Goal: Navigation & Orientation: Understand site structure

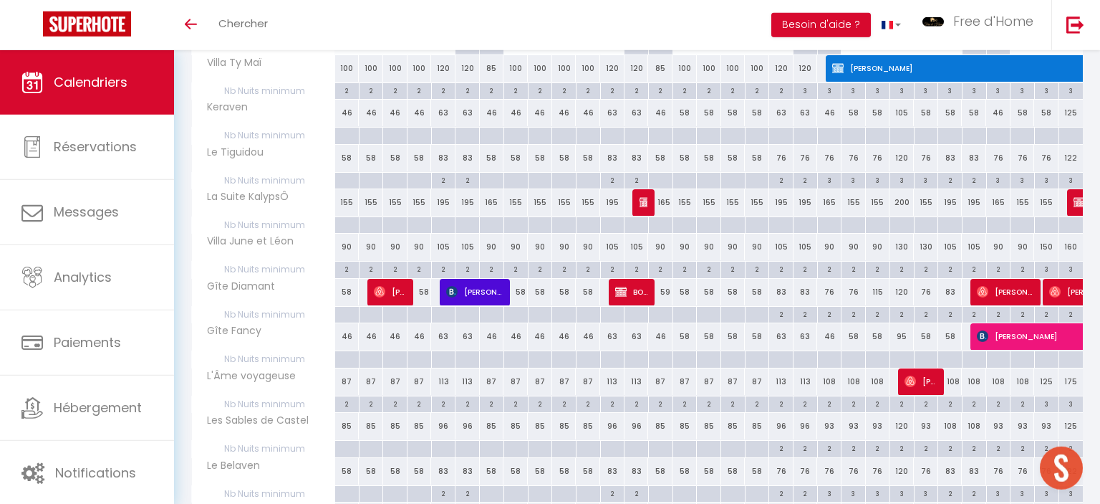
scroll to position [222, 0]
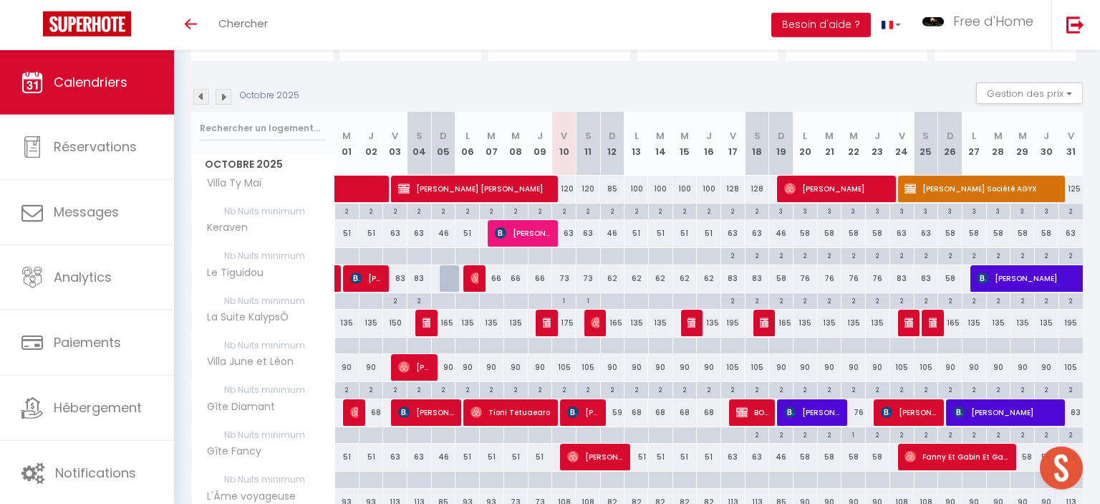
scroll to position [70, 0]
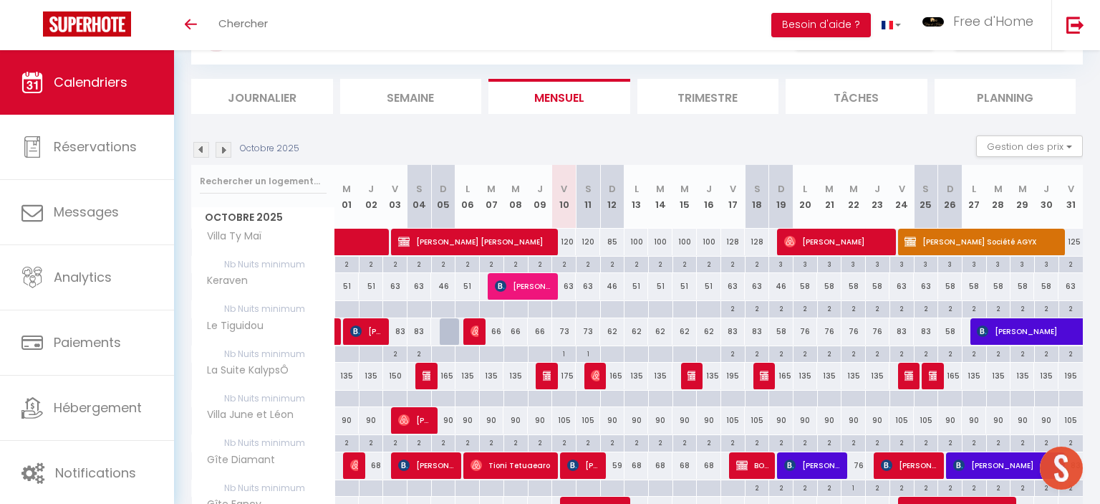
click at [218, 153] on img at bounding box center [224, 150] width 16 height 16
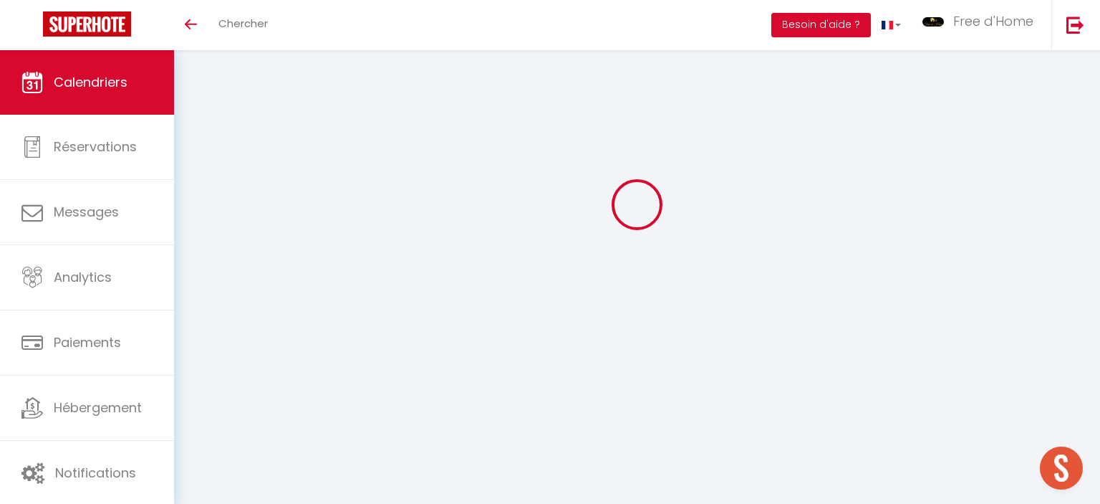
scroll to position [50, 0]
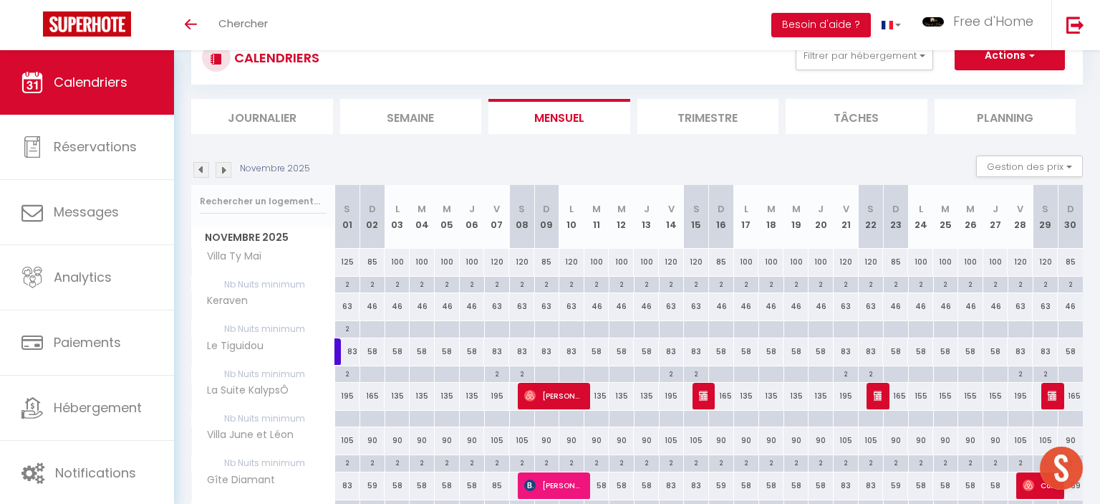
click at [221, 168] on img at bounding box center [224, 170] width 16 height 16
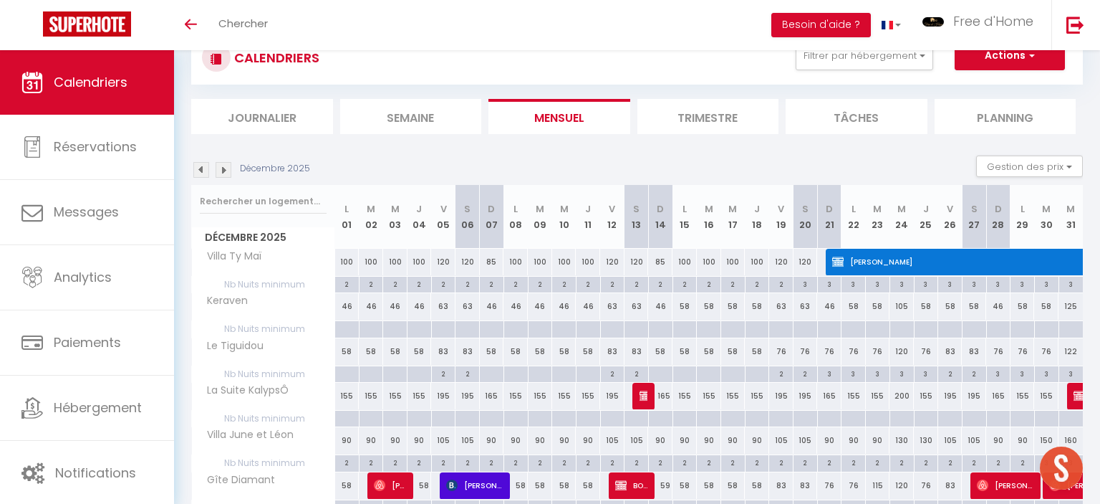
click at [222, 163] on img at bounding box center [224, 170] width 16 height 16
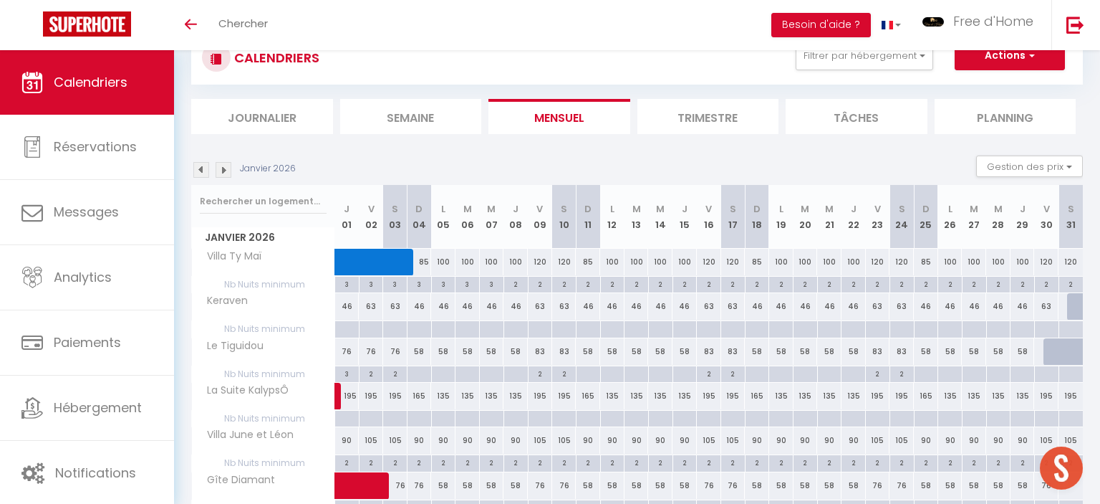
scroll to position [126, 0]
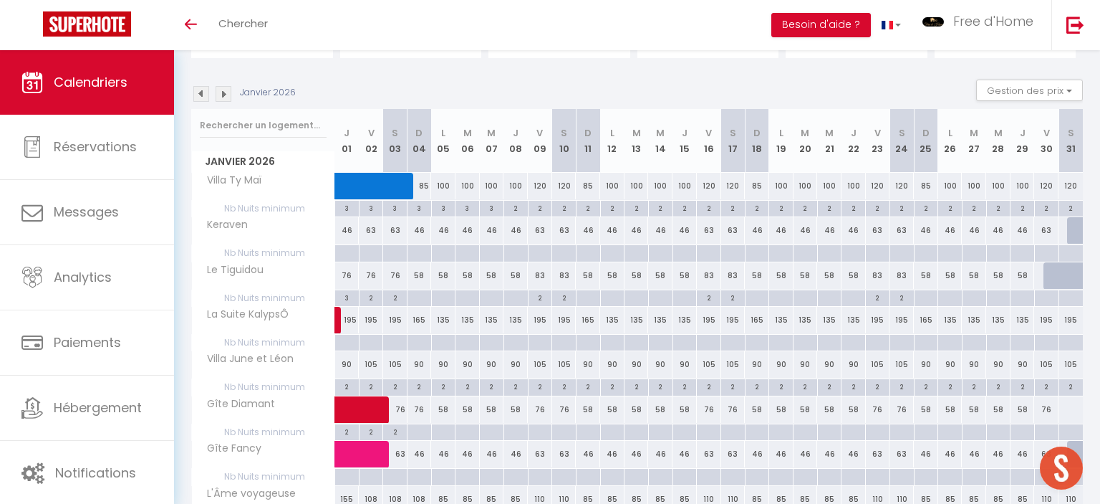
click at [225, 90] on img at bounding box center [224, 94] width 16 height 16
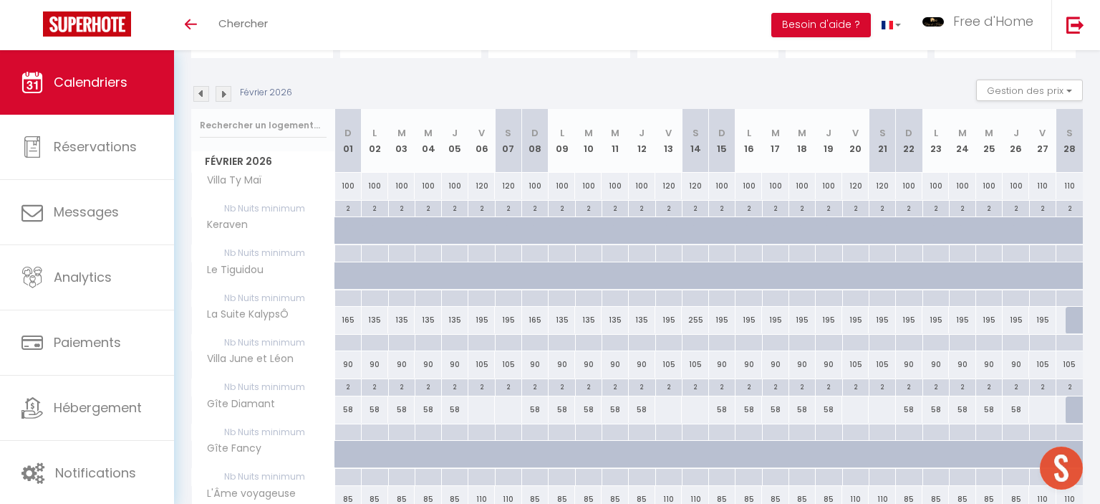
click at [203, 97] on img at bounding box center [201, 94] width 16 height 16
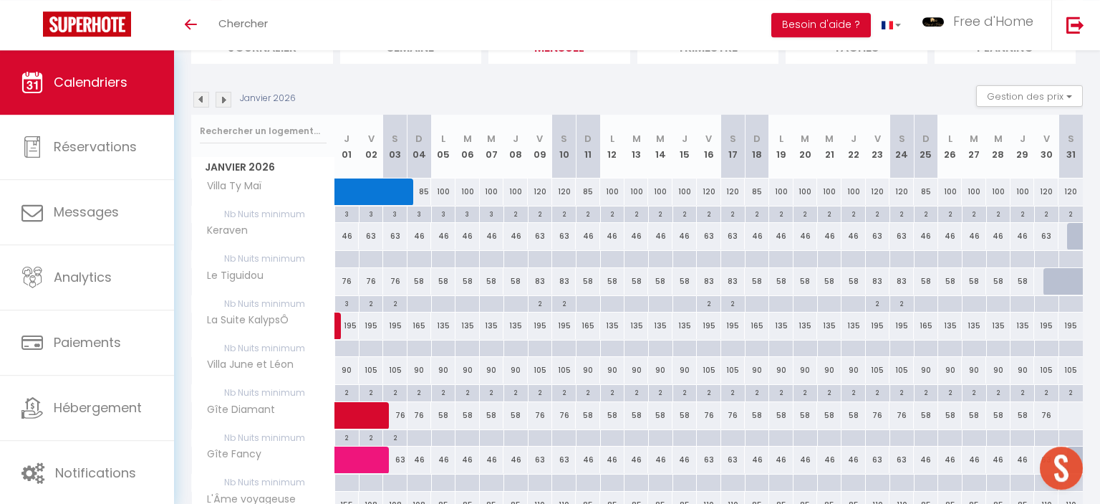
scroll to position [50, 0]
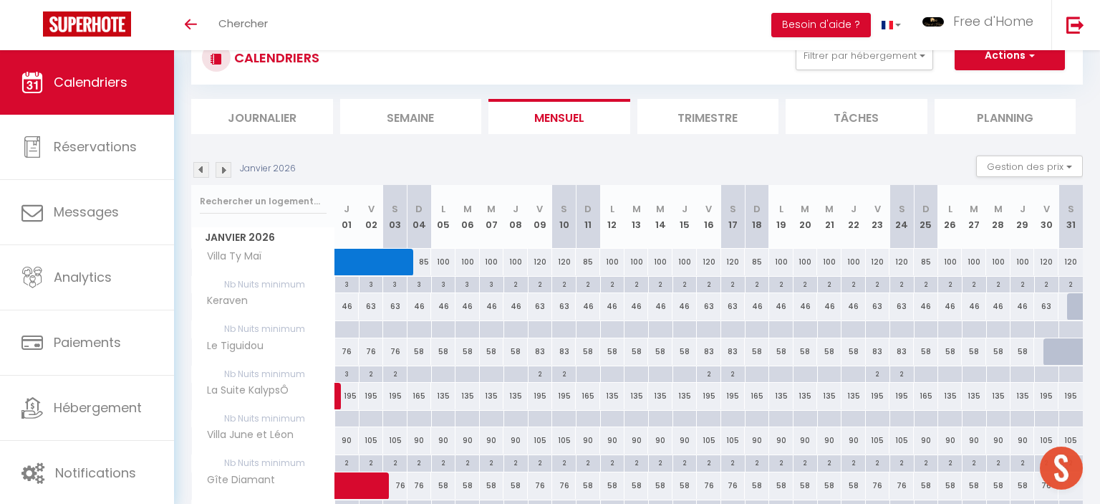
click at [201, 173] on img at bounding box center [201, 170] width 16 height 16
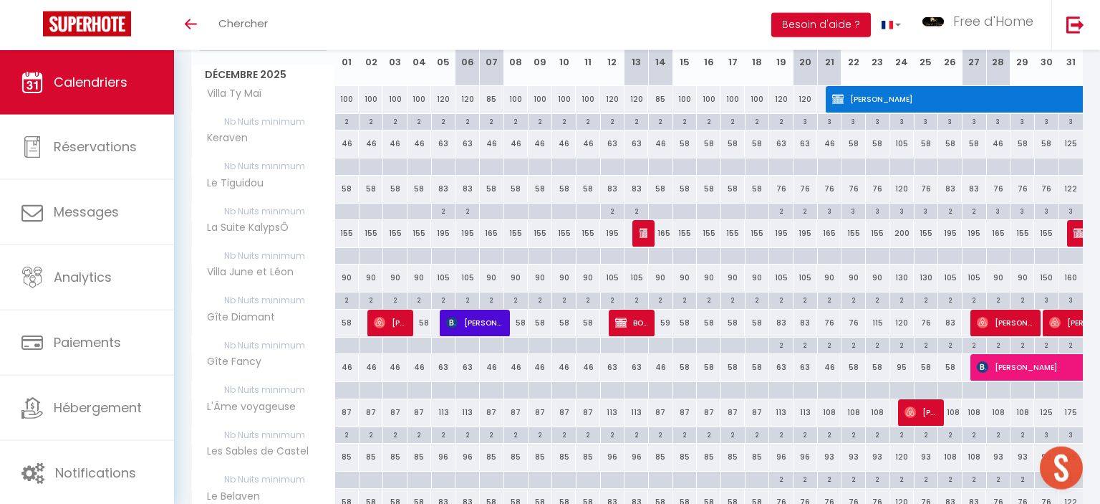
scroll to position [126, 0]
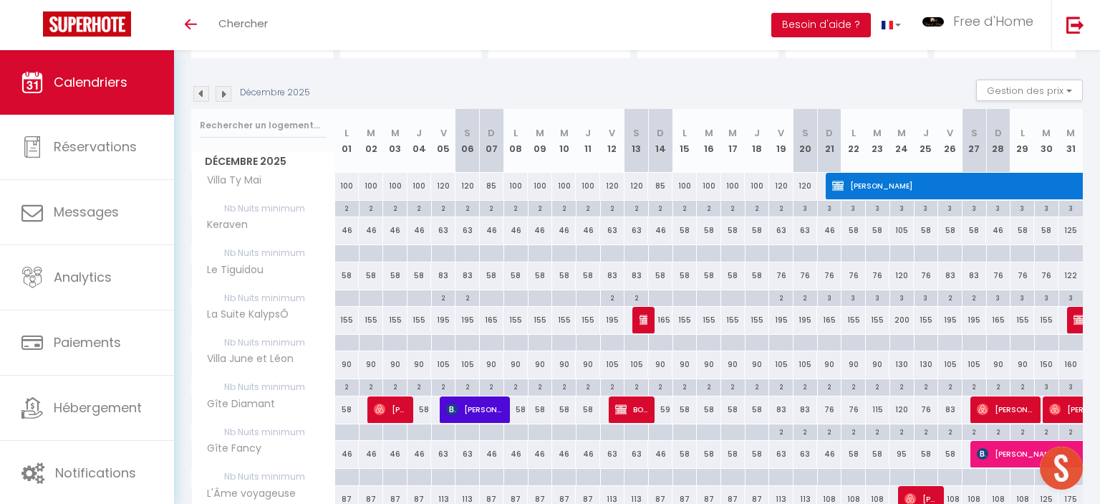
click at [226, 95] on img at bounding box center [224, 94] width 16 height 16
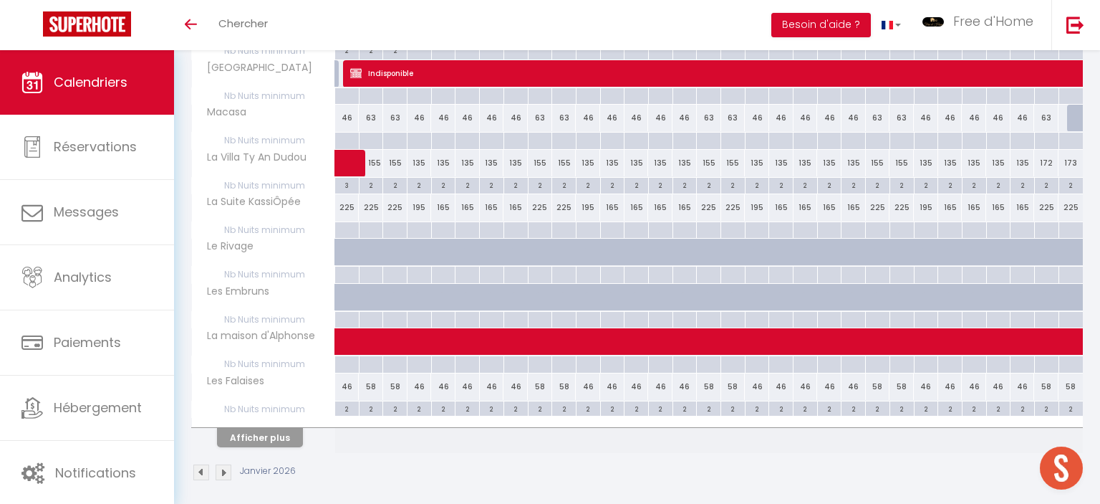
scroll to position [776, 0]
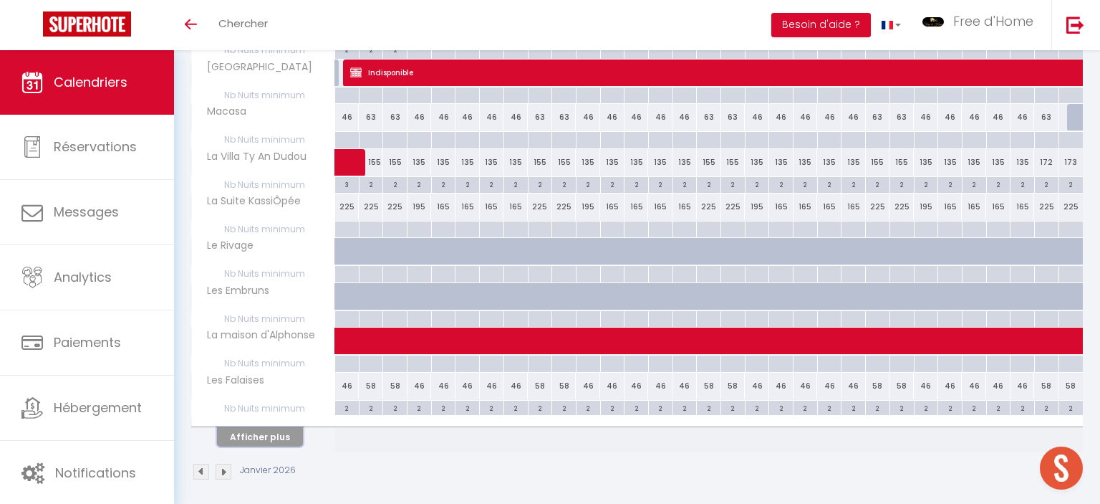
click at [282, 433] on button "Afficher plus" at bounding box center [260, 436] width 86 height 19
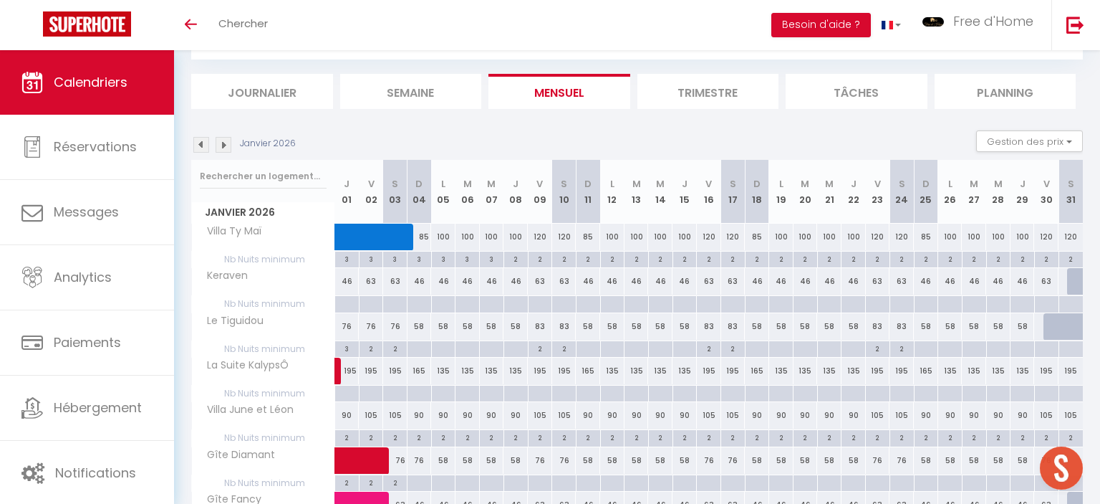
scroll to position [0, 0]
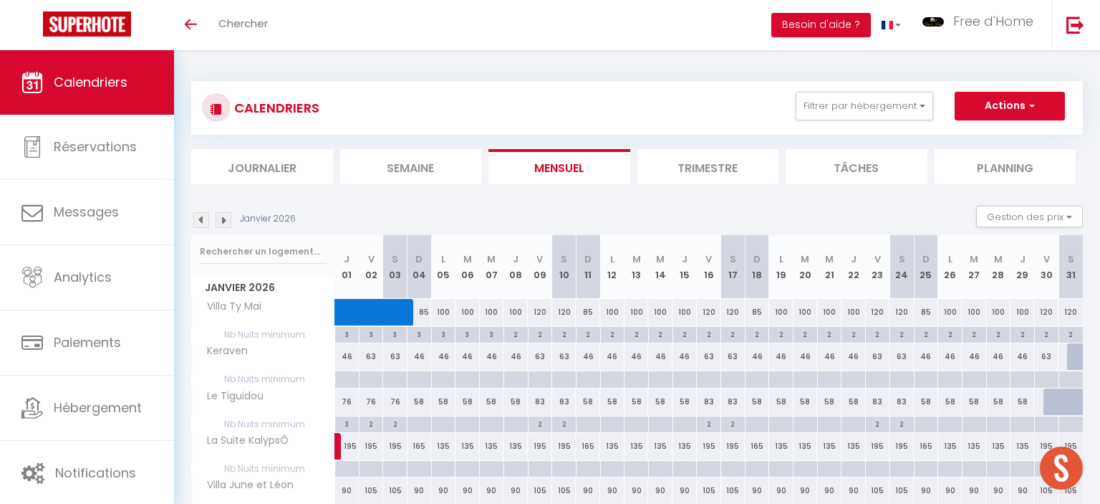
click at [226, 218] on img at bounding box center [224, 220] width 16 height 16
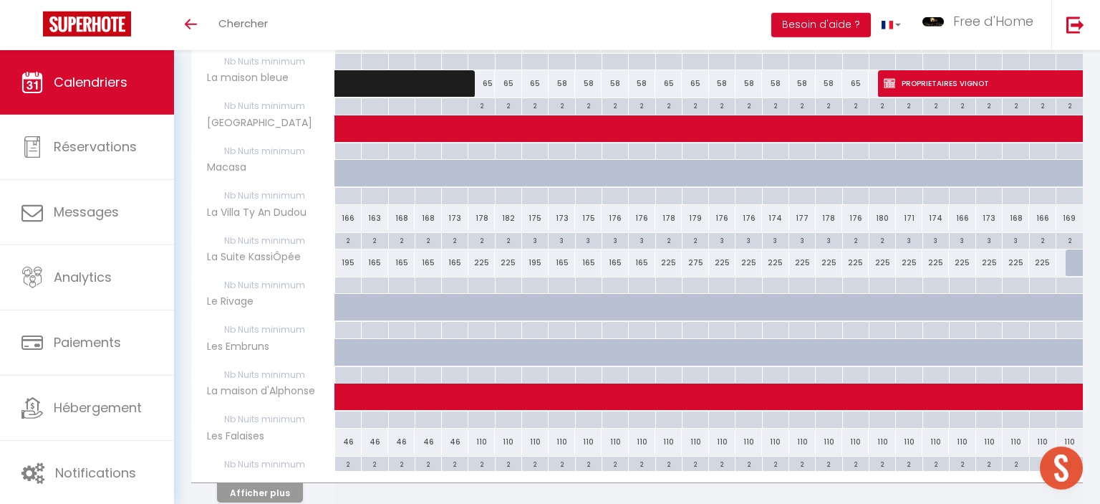
scroll to position [756, 0]
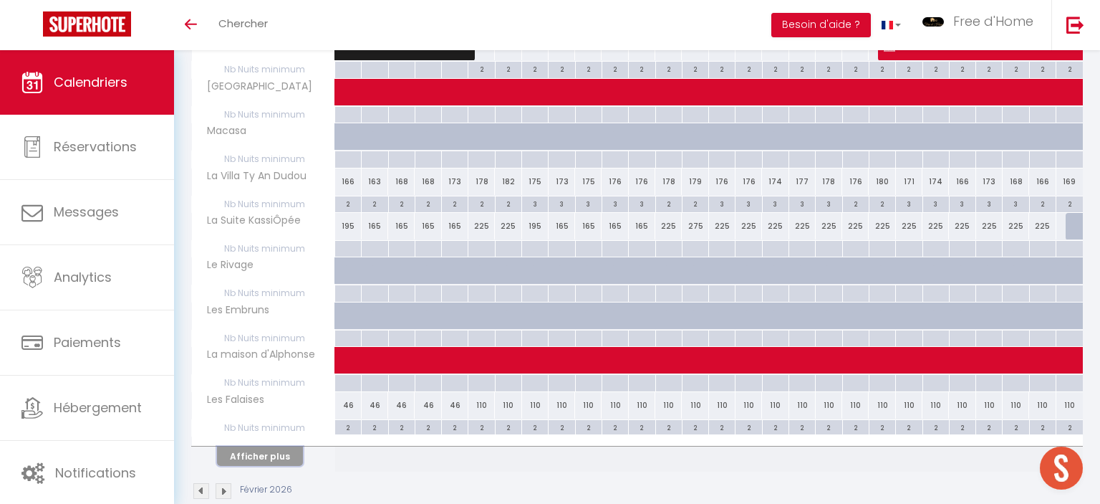
click at [269, 451] on button "Afficher plus" at bounding box center [260, 455] width 86 height 19
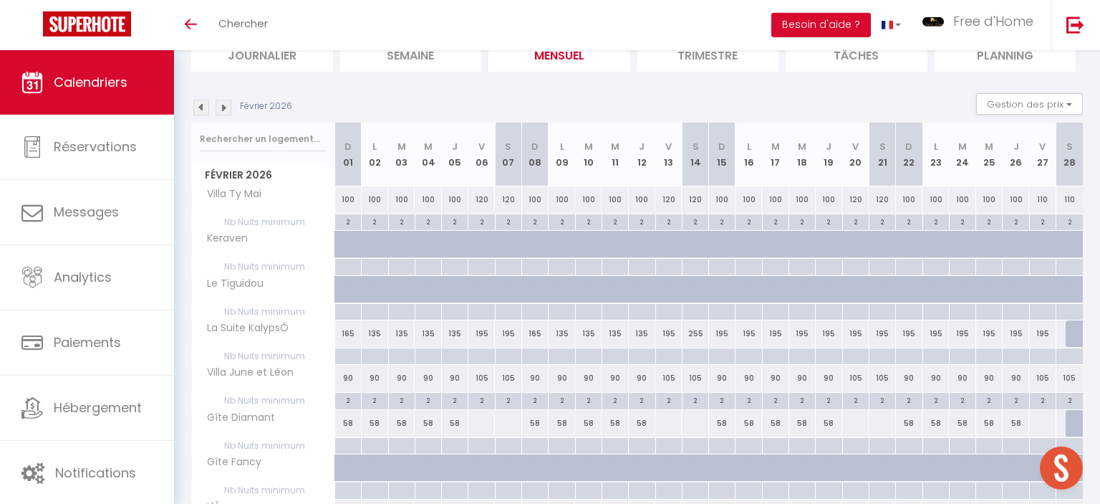
scroll to position [1, 0]
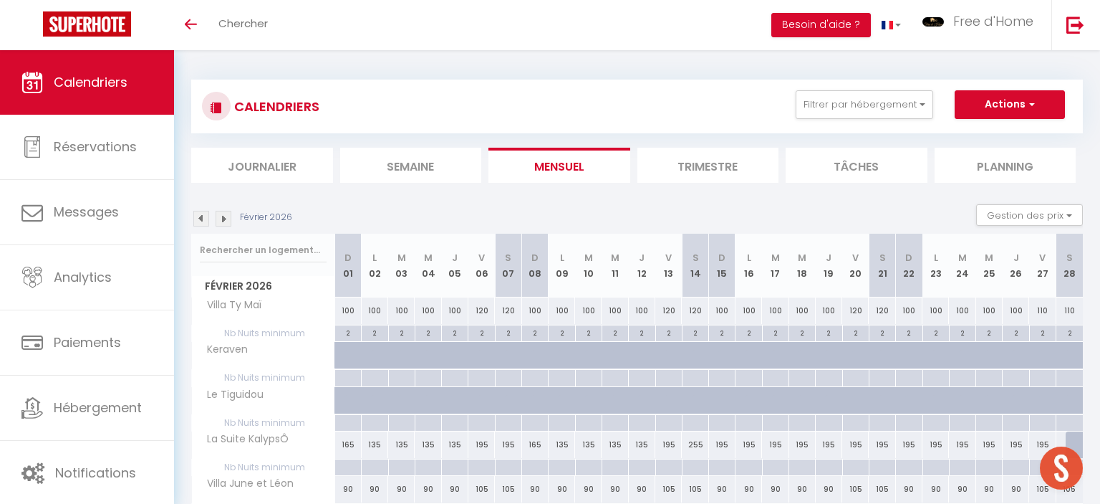
click at [203, 225] on img at bounding box center [201, 219] width 16 height 16
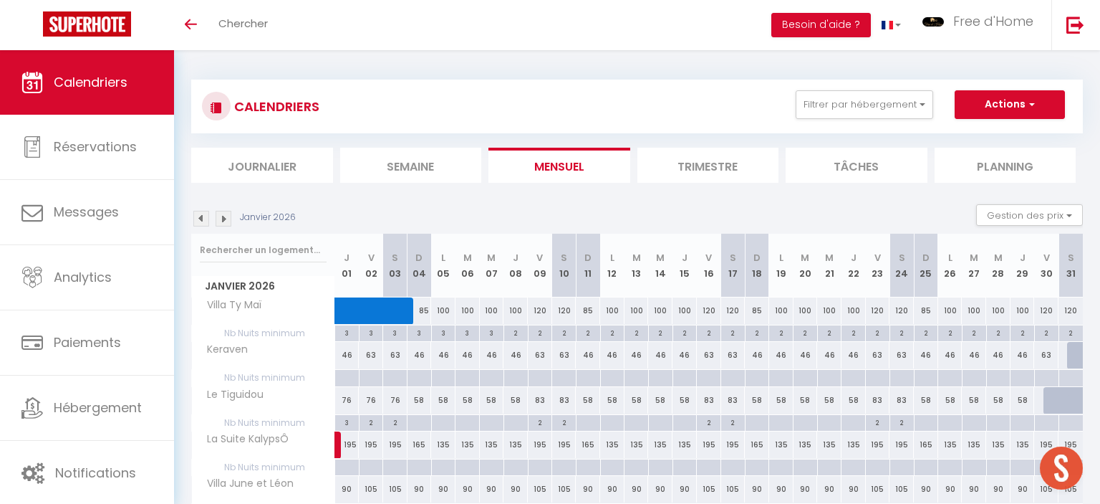
click at [205, 221] on img at bounding box center [201, 219] width 16 height 16
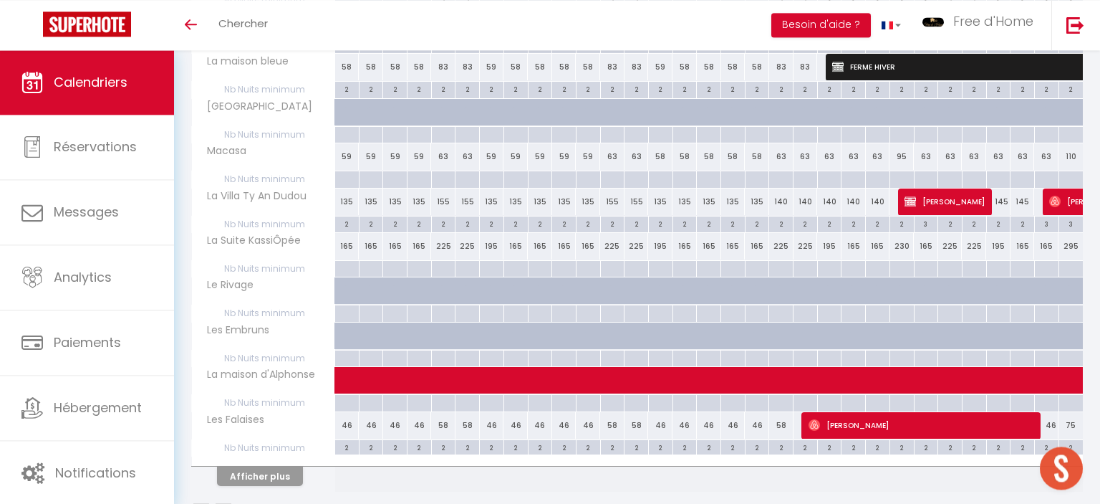
scroll to position [776, 0]
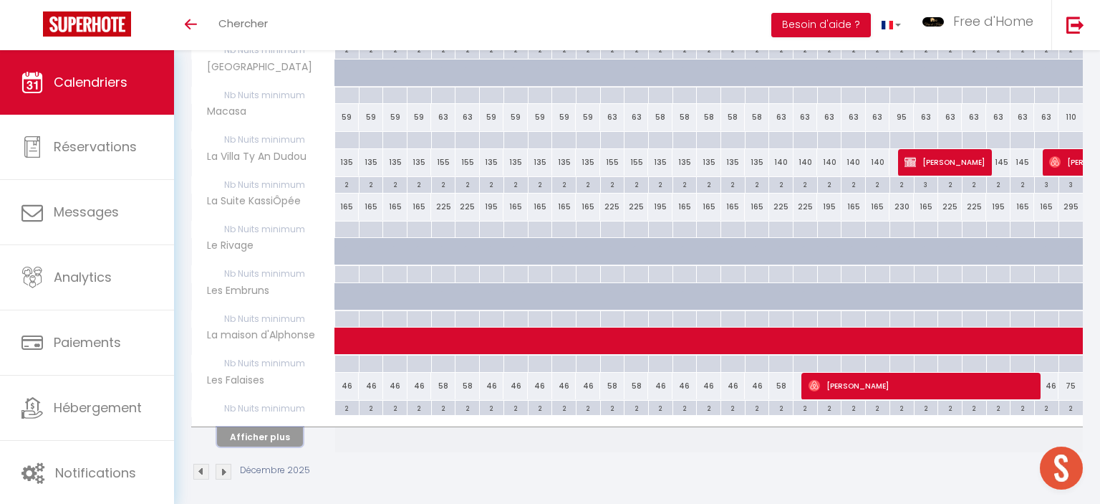
click at [249, 428] on button "Afficher plus" at bounding box center [260, 436] width 86 height 19
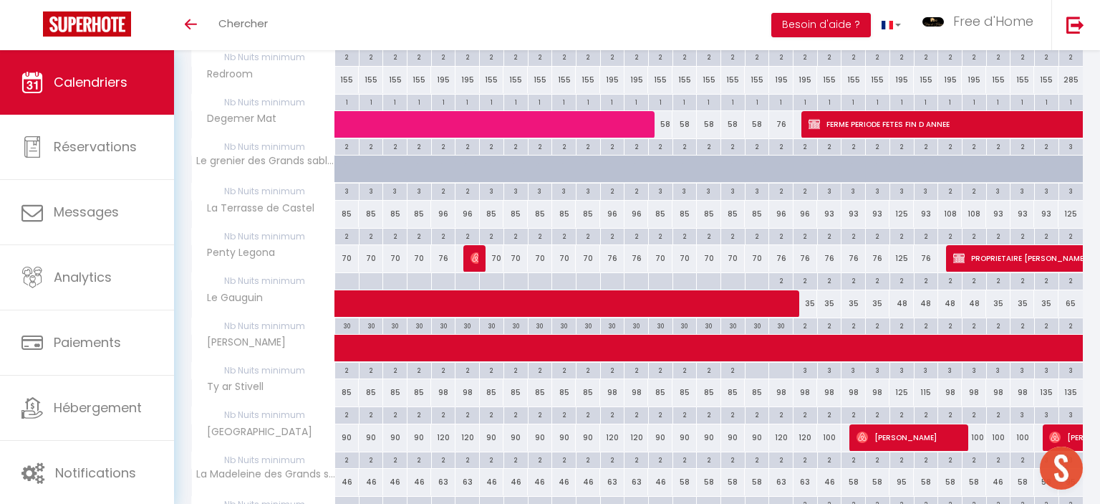
scroll to position [1363, 0]
